Goal: Find specific page/section: Find specific page/section

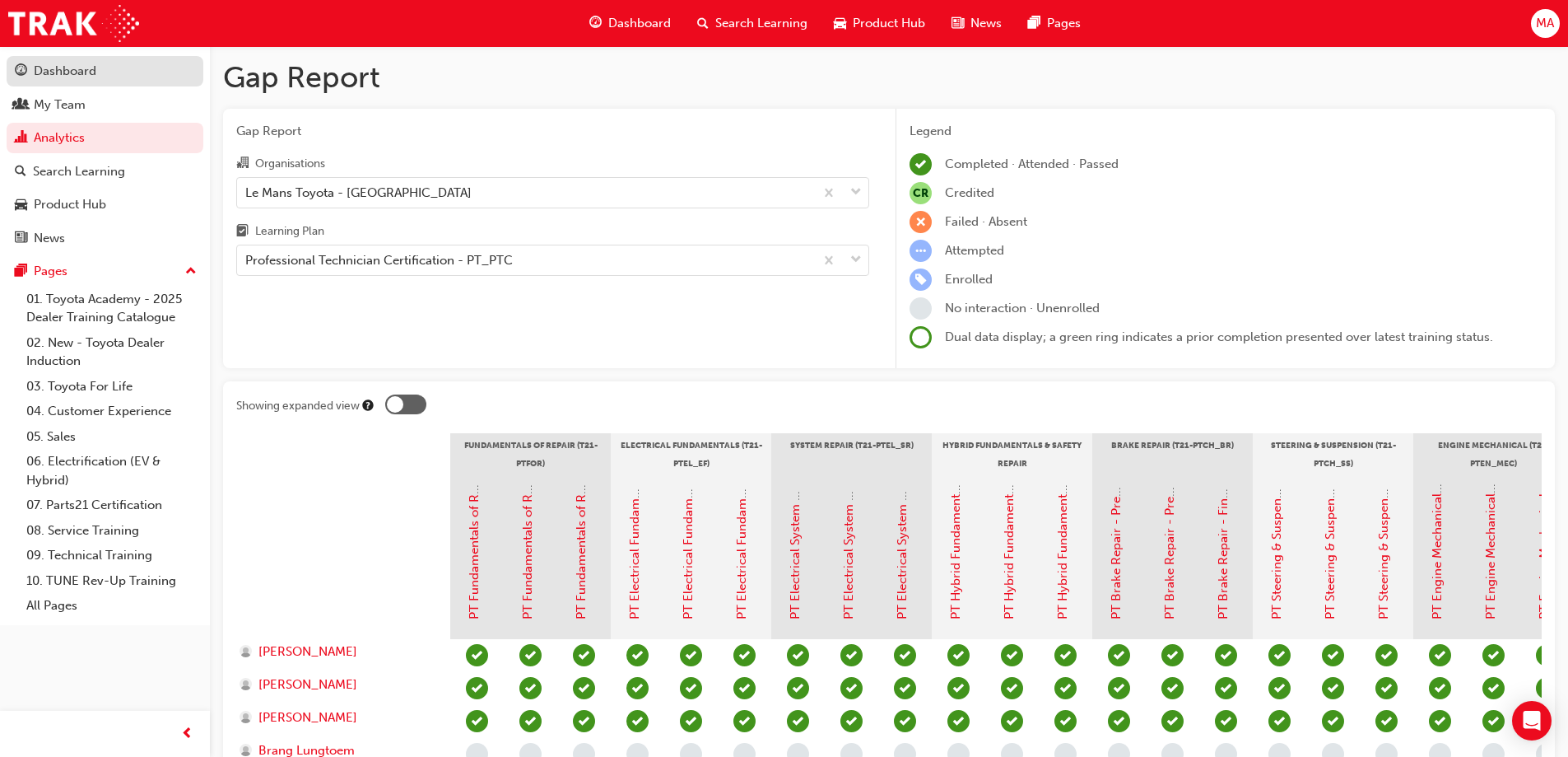
click at [91, 72] on div "Dashboard" at bounding box center [64, 70] width 62 height 19
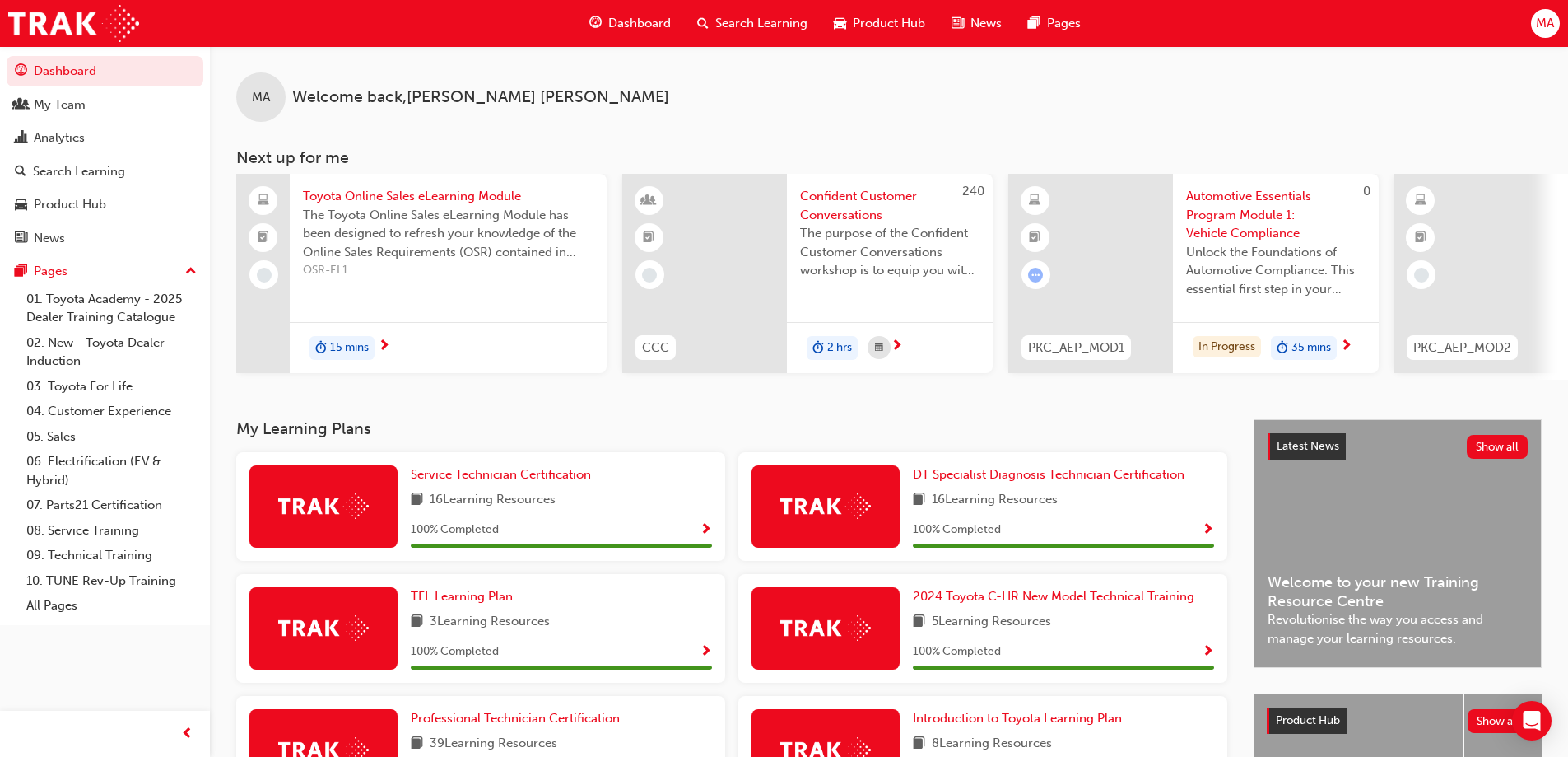
click at [54, 88] on button "Dashboard My Team Analytics Search Learning Product Hub News Pages" at bounding box center [105, 154] width 196 height 203
click at [57, 108] on div "My Team" at bounding box center [60, 104] width 52 height 19
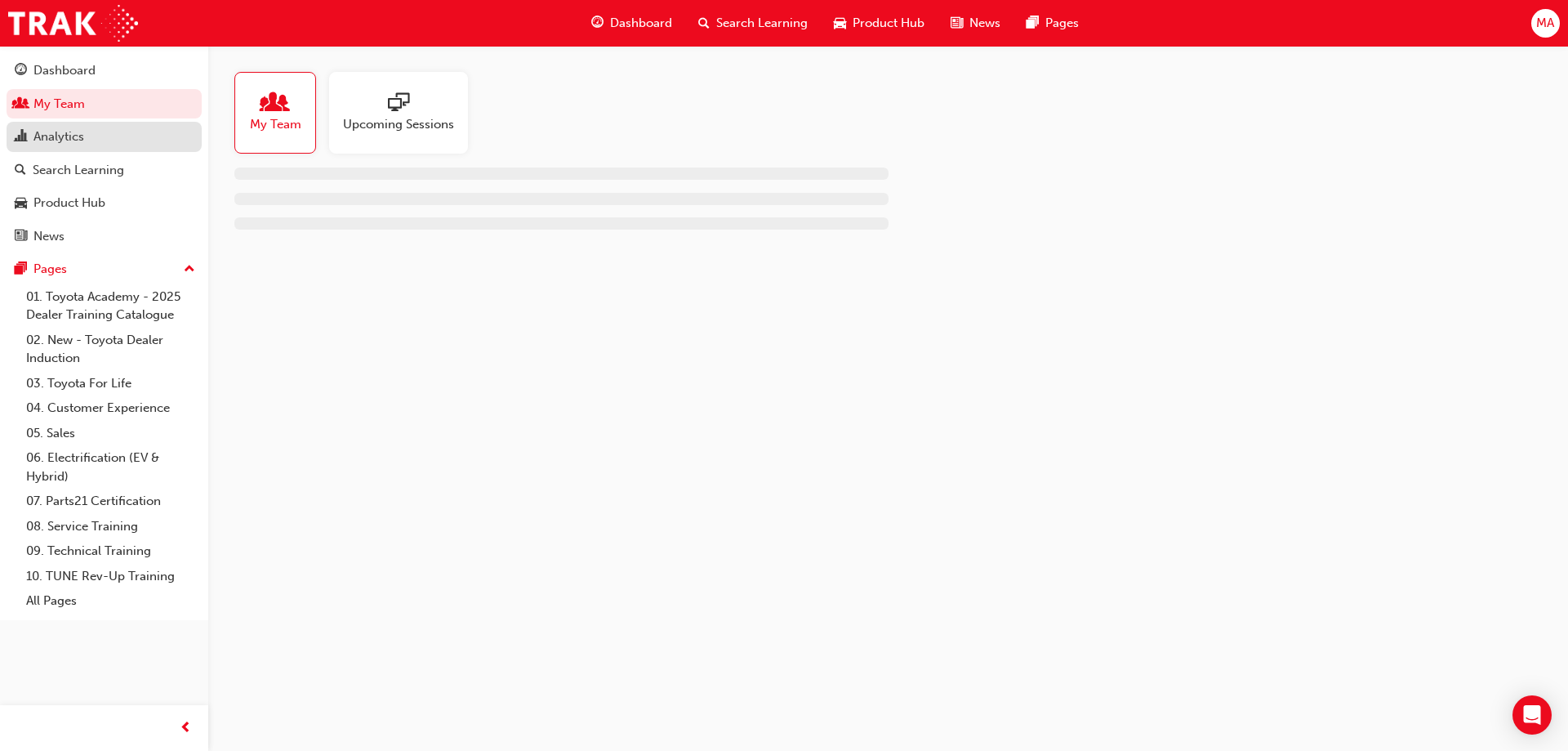
click at [109, 147] on link "Analytics" at bounding box center [104, 137] width 195 height 31
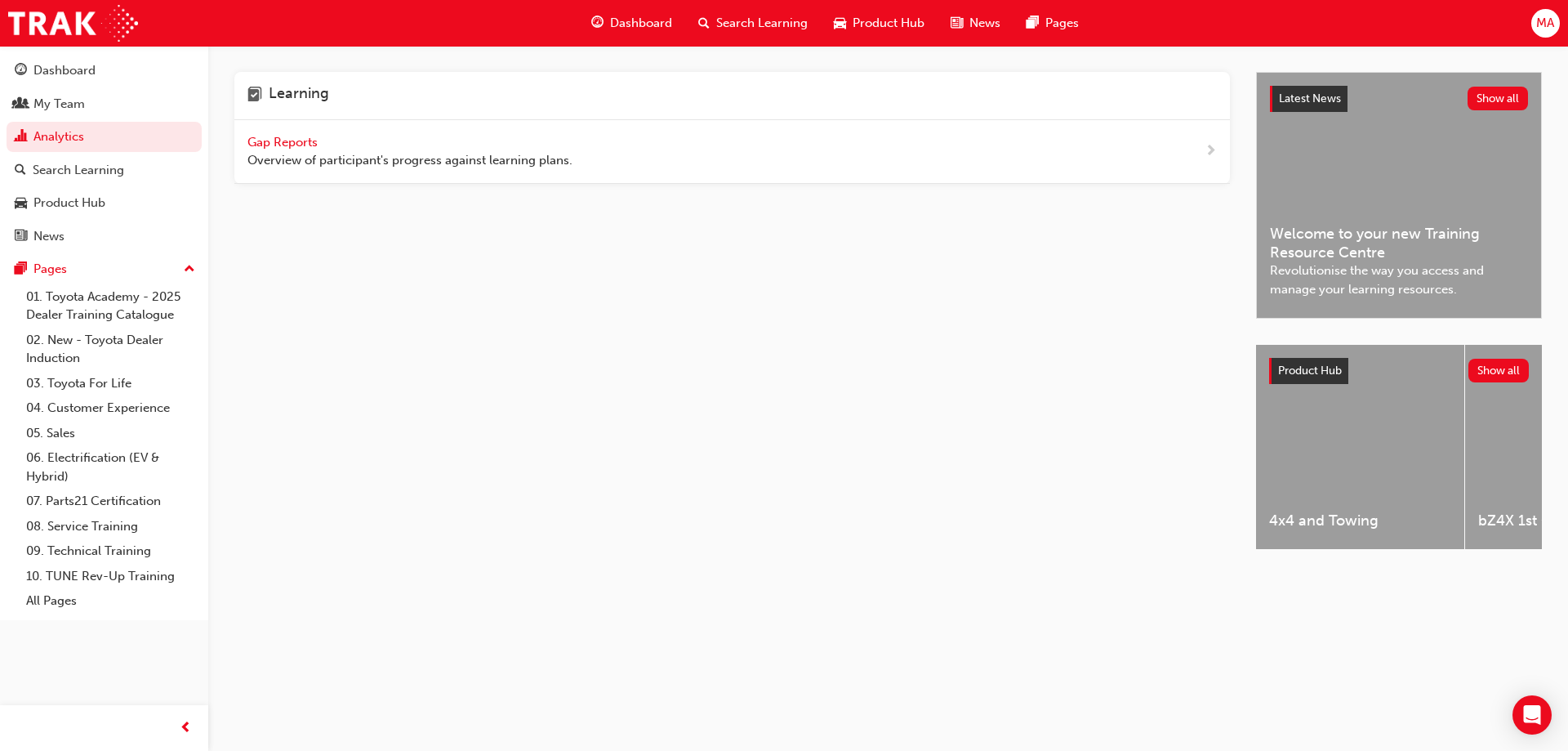
click at [267, 138] on span "Gap Reports" at bounding box center [283, 142] width 74 height 15
